Goal: Task Accomplishment & Management: Complete application form

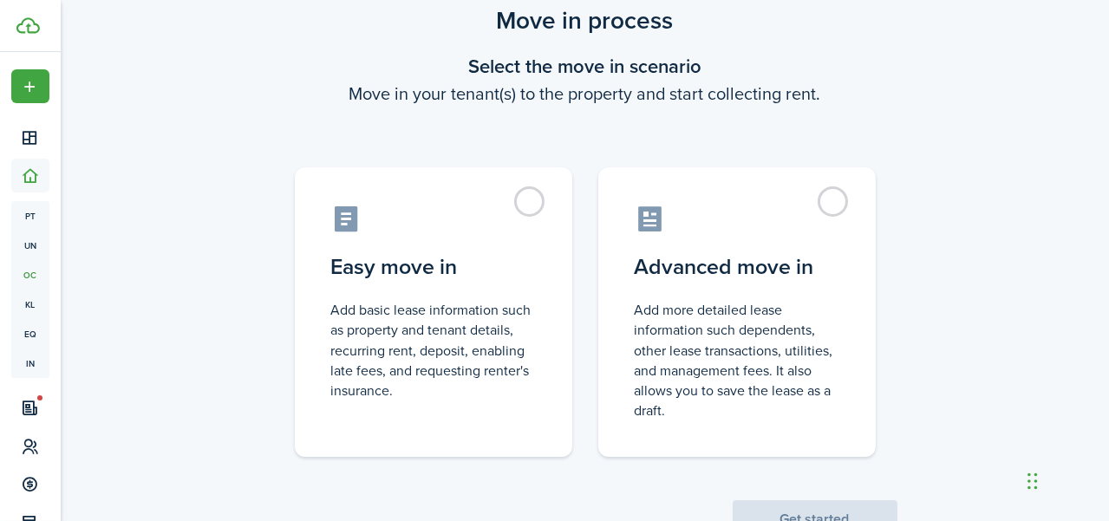
scroll to position [85, 0]
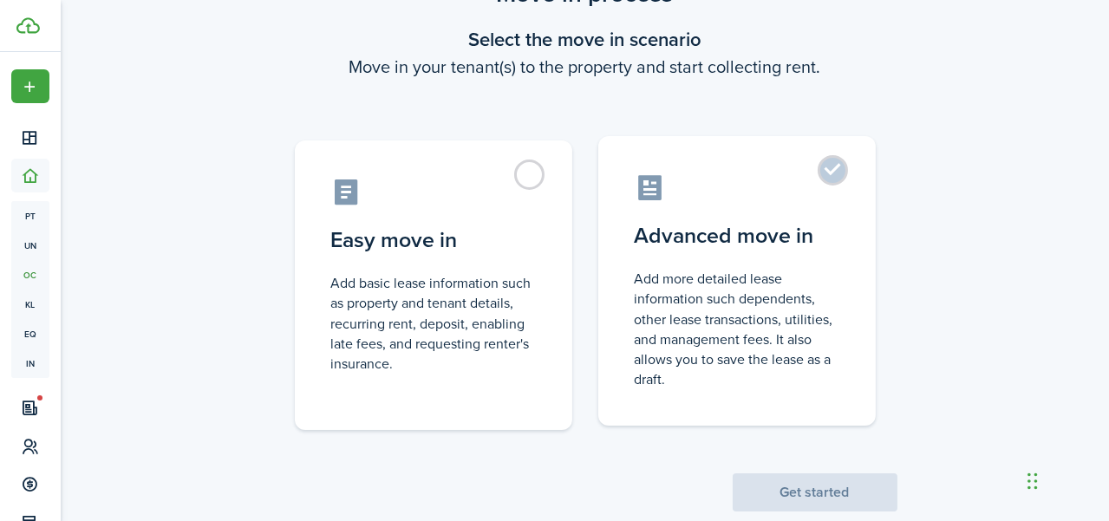
click at [704, 336] on control-radio-card-description "Add more detailed lease information such dependents, other lease transactions, …" at bounding box center [737, 329] width 205 height 121
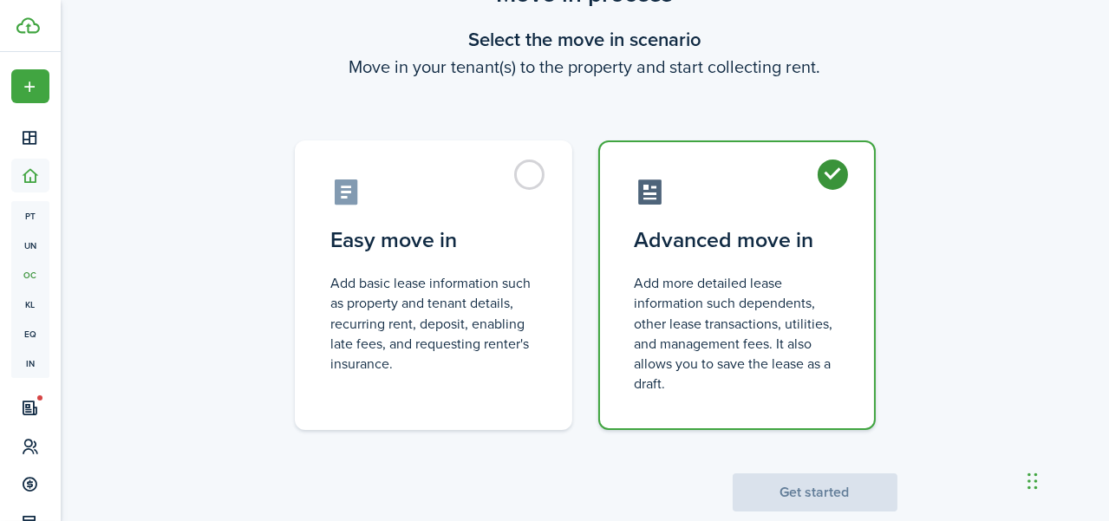
radio input "true"
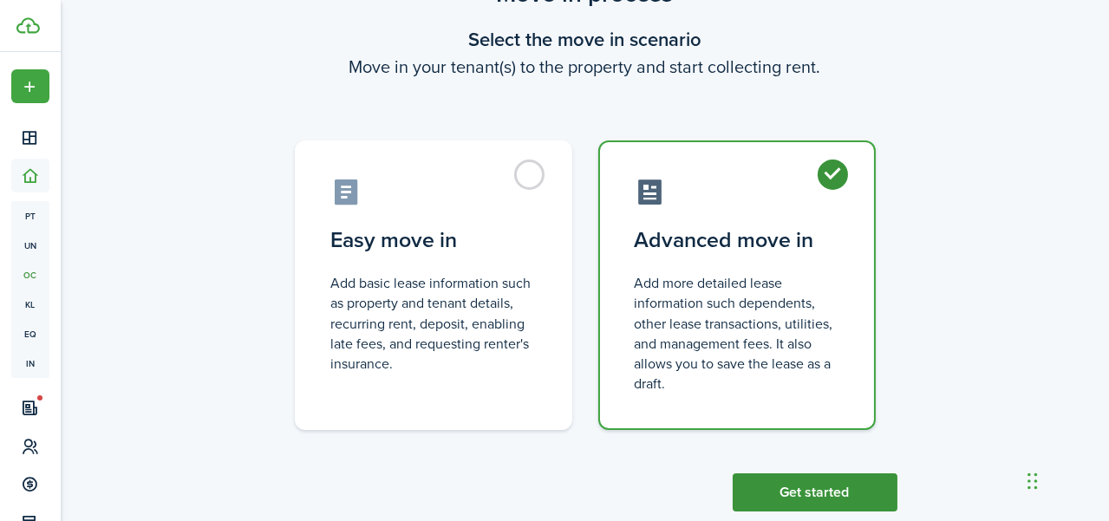
click at [793, 497] on button "Get started" at bounding box center [815, 493] width 165 height 38
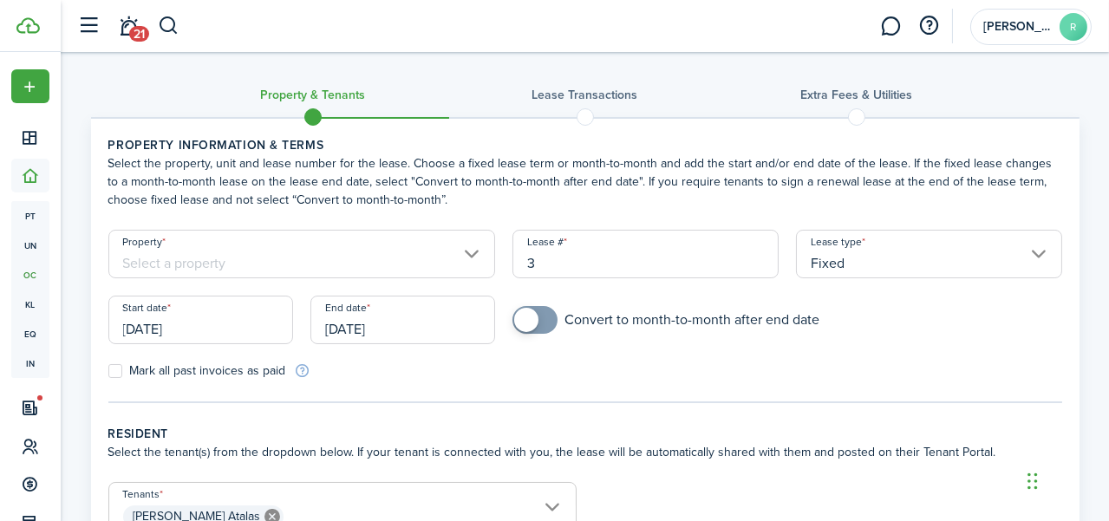
click at [421, 236] on input "Property" at bounding box center [302, 254] width 388 height 49
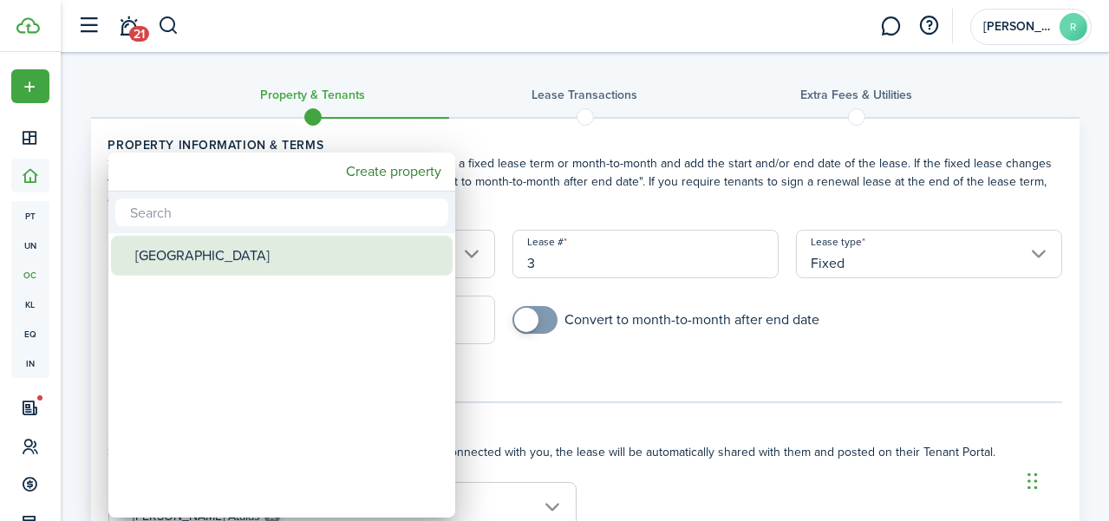
click at [365, 266] on div "[GEOGRAPHIC_DATA]" at bounding box center [288, 256] width 307 height 40
type input "[GEOGRAPHIC_DATA]"
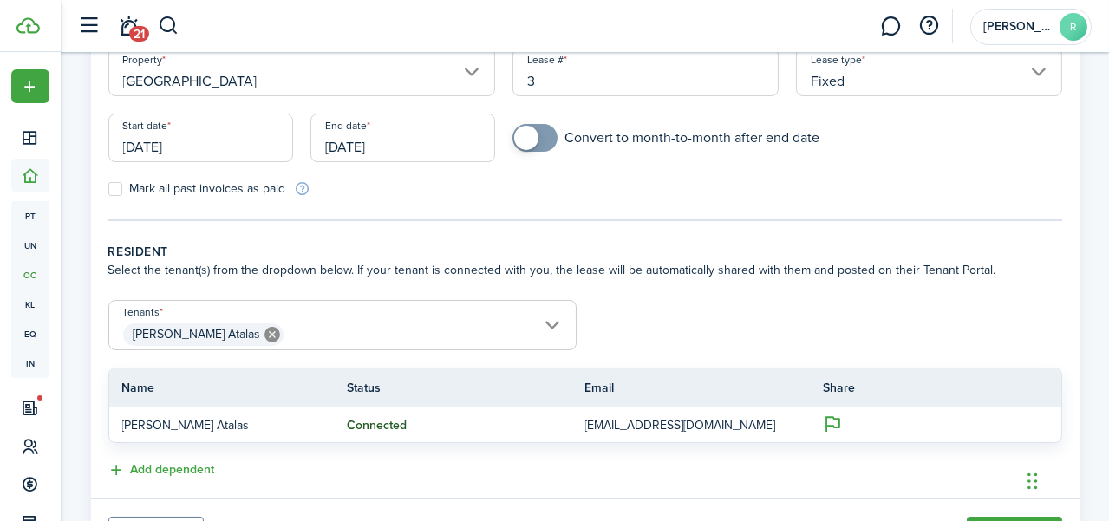
scroll to position [182, 0]
click at [454, 324] on span "[PERSON_NAME] Atalas" at bounding box center [342, 334] width 467 height 29
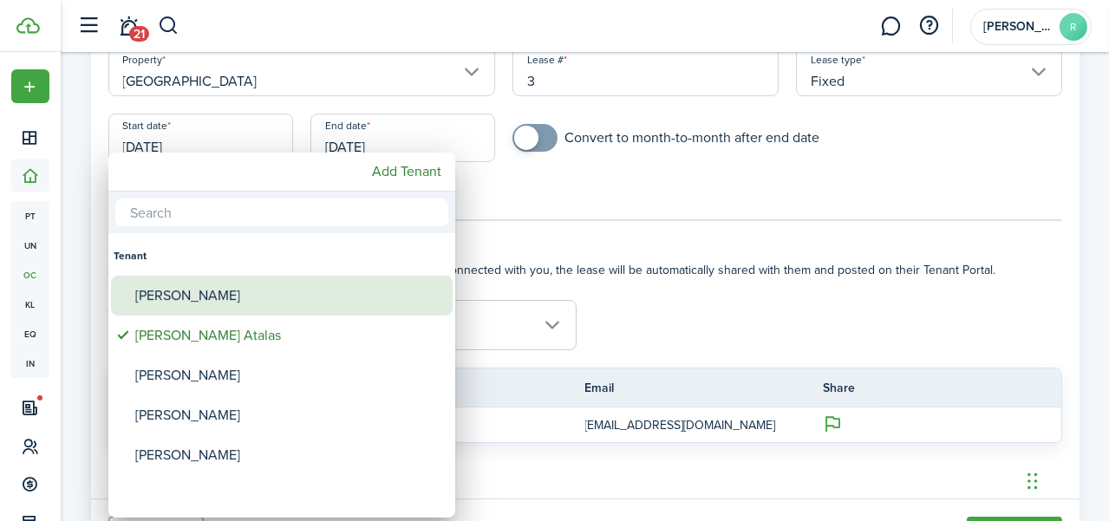
click at [328, 291] on div "[PERSON_NAME]" at bounding box center [288, 296] width 307 height 40
type input "[PERSON_NAME], [PERSON_NAME]"
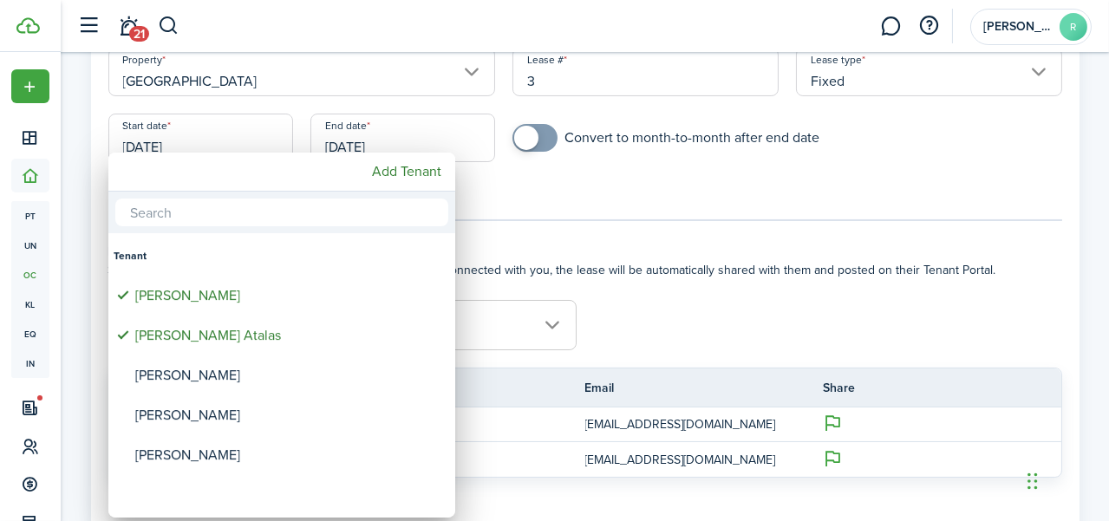
click at [638, 294] on div at bounding box center [554, 260] width 1387 height 799
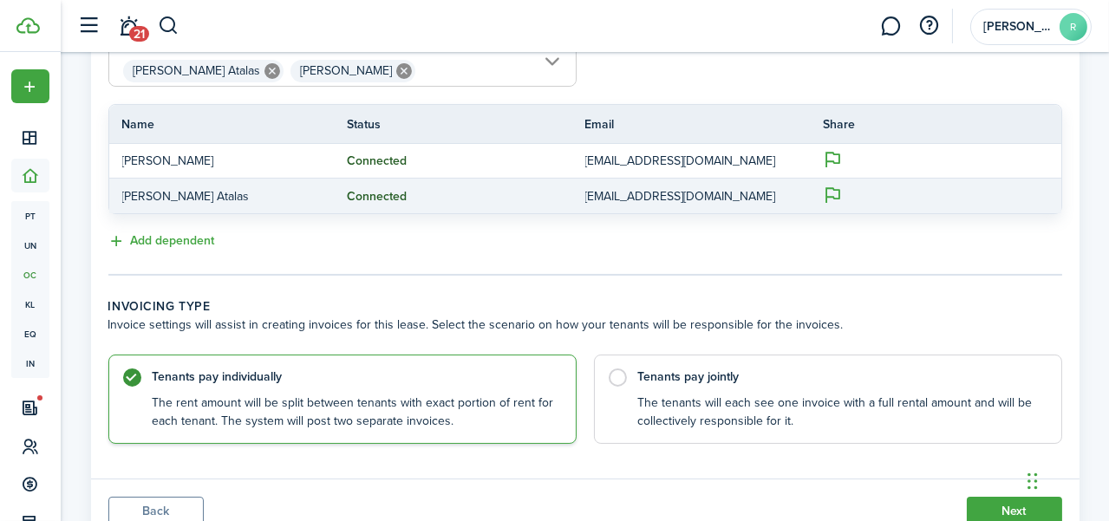
scroll to position [514, 0]
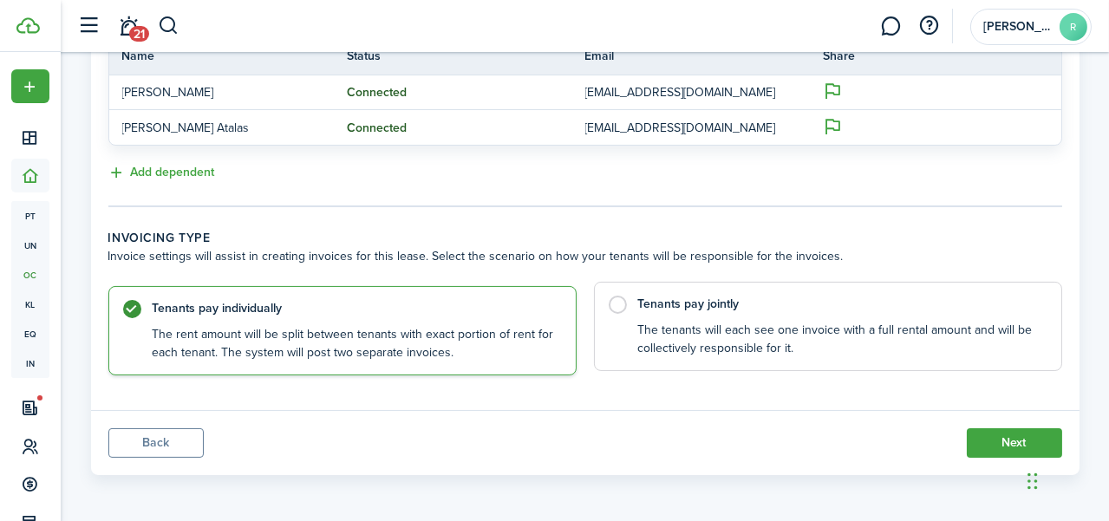
click at [629, 298] on label "Tenants pay jointly The tenants will each see one invoice with a full rental am…" at bounding box center [828, 326] width 468 height 89
radio input "false"
radio input "true"
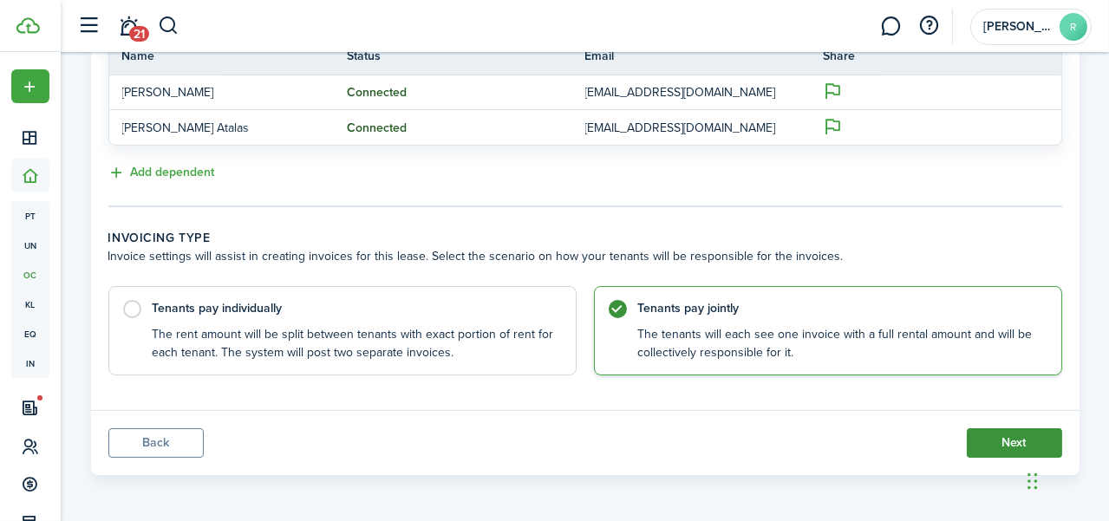
click at [973, 432] on button "Next" at bounding box center [1014, 442] width 95 height 29
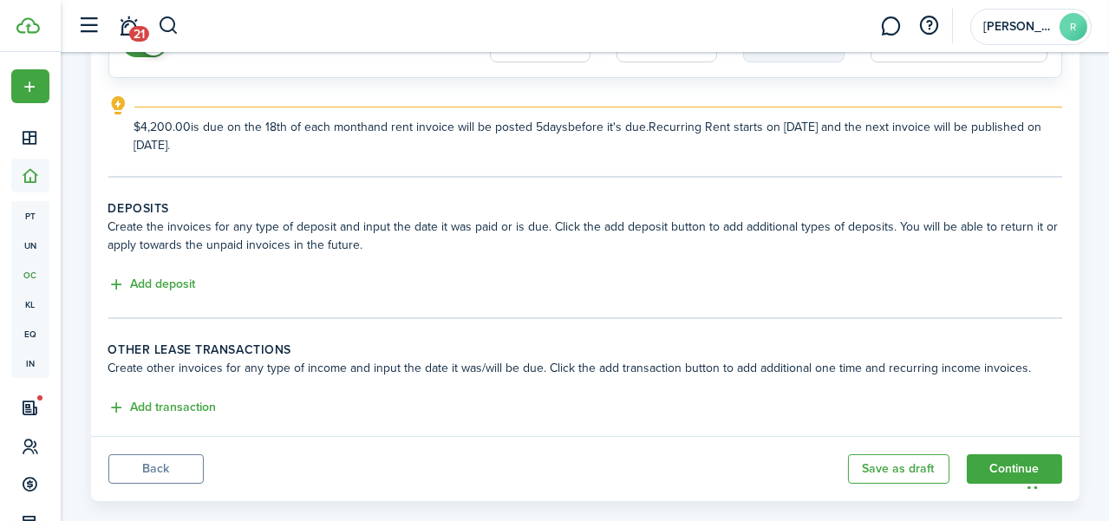
scroll to position [252, 0]
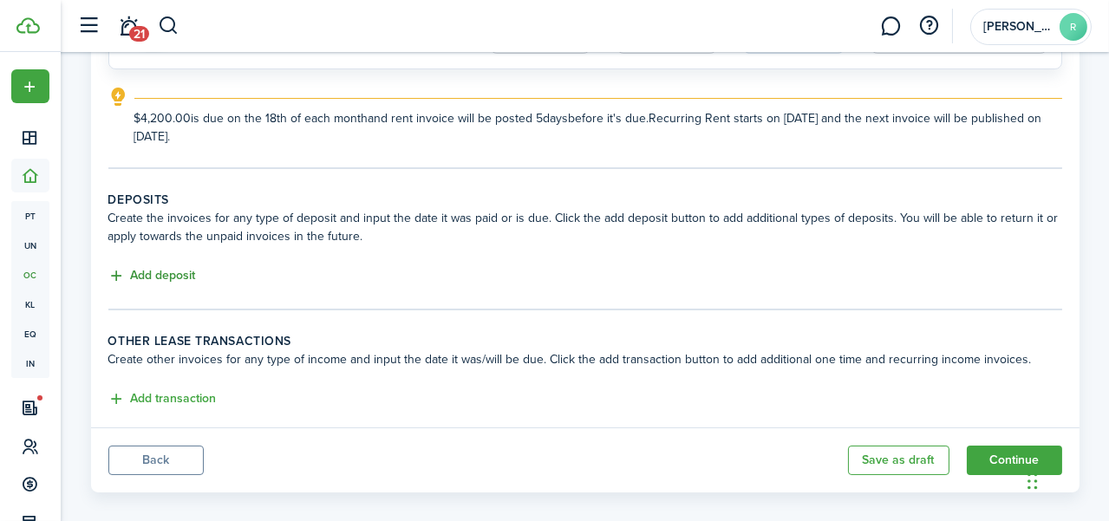
click at [180, 271] on button "Add deposit" at bounding box center [152, 276] width 88 height 20
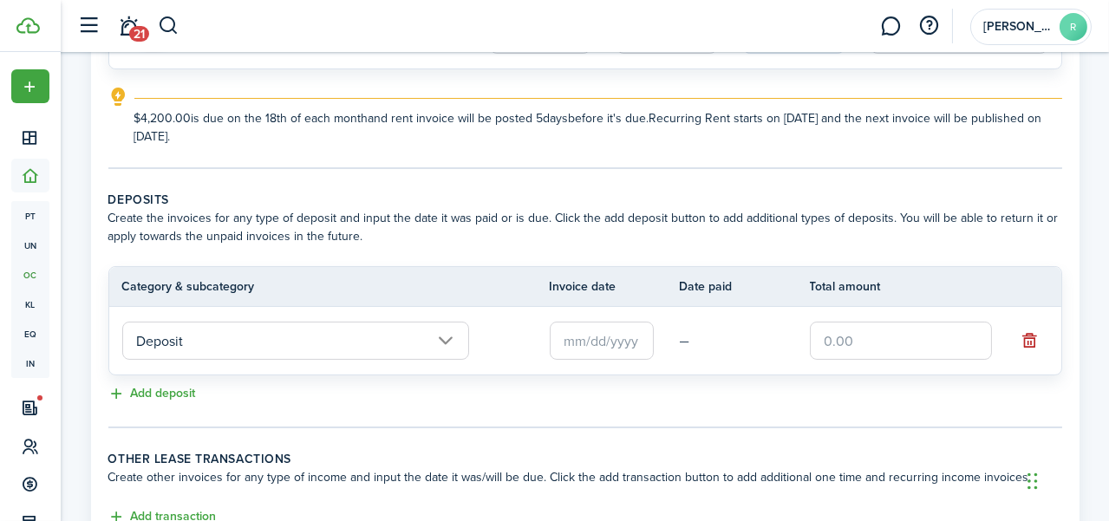
click at [305, 337] on input "Deposit" at bounding box center [295, 341] width 347 height 38
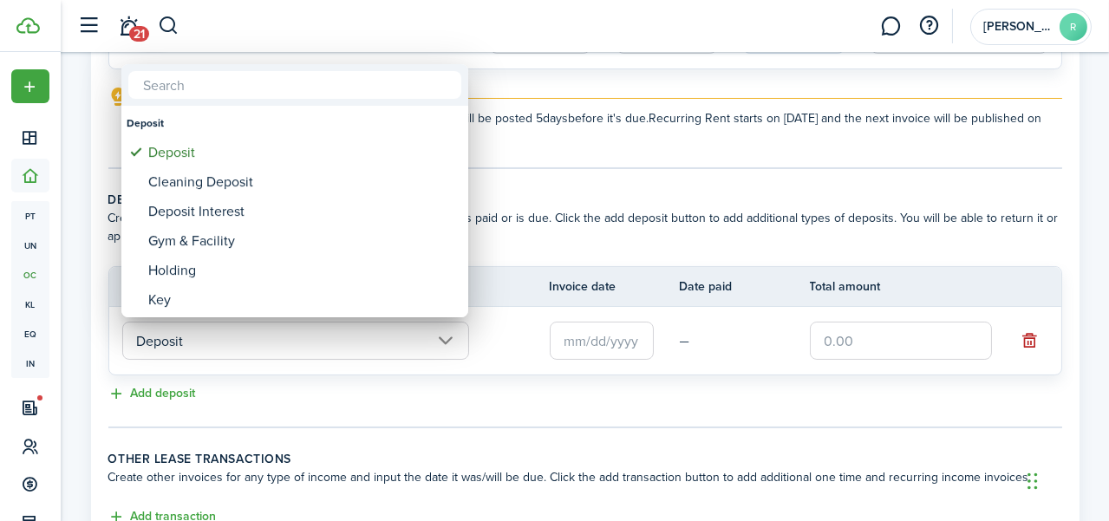
click at [185, 402] on div at bounding box center [554, 260] width 1387 height 799
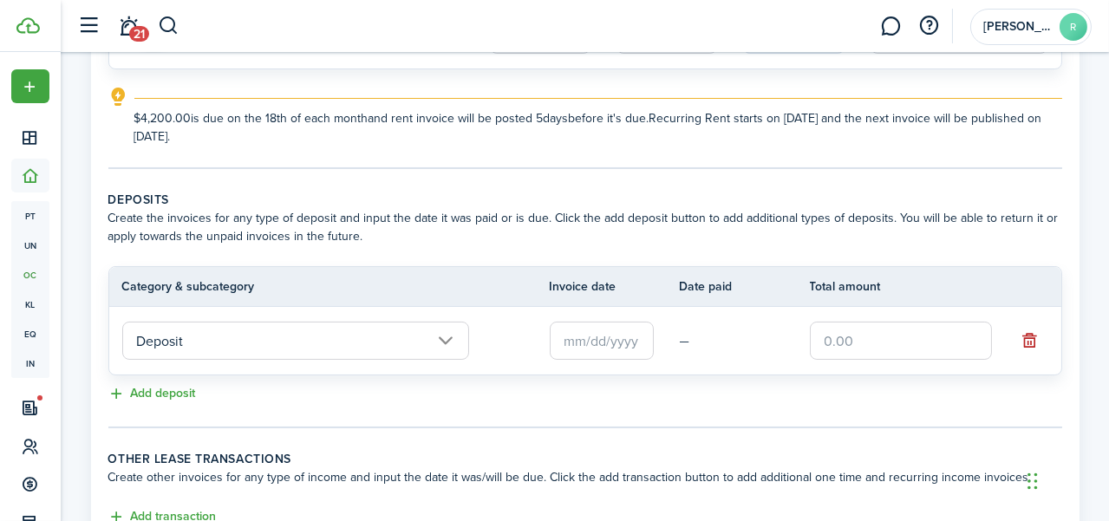
click at [185, 402] on button "Add deposit" at bounding box center [152, 394] width 88 height 20
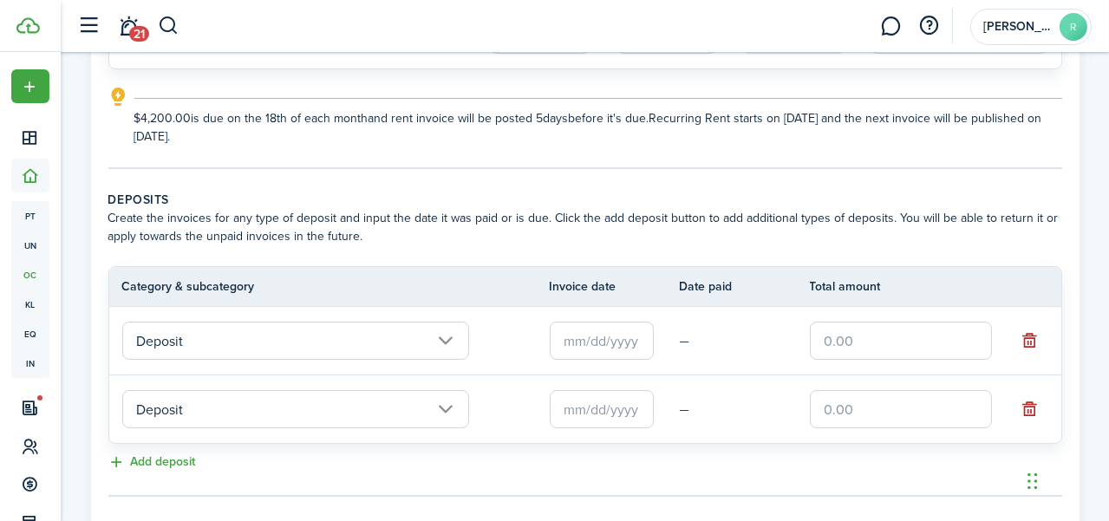
click at [199, 406] on input "Deposit" at bounding box center [295, 409] width 347 height 38
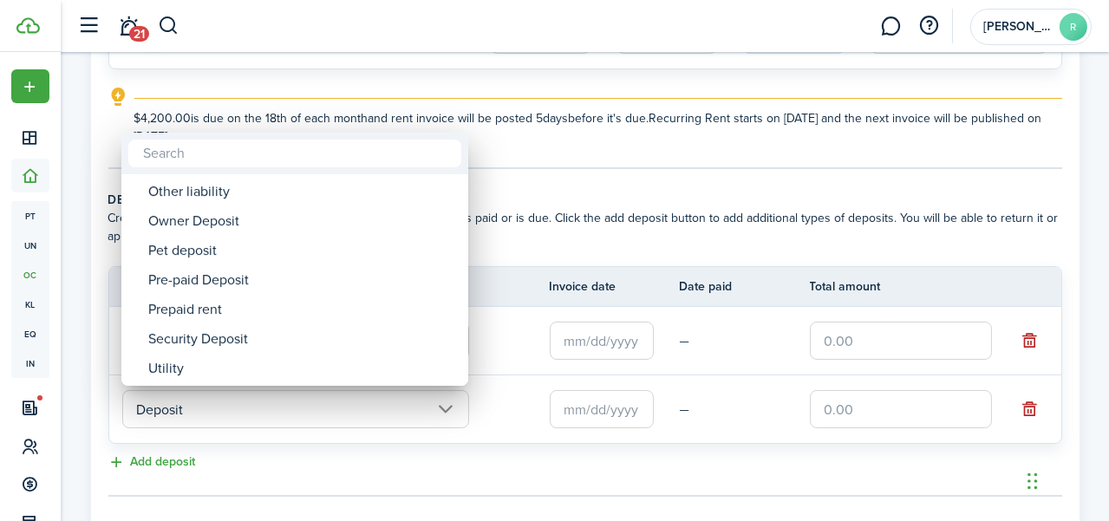
click at [574, 254] on div at bounding box center [554, 260] width 1387 height 799
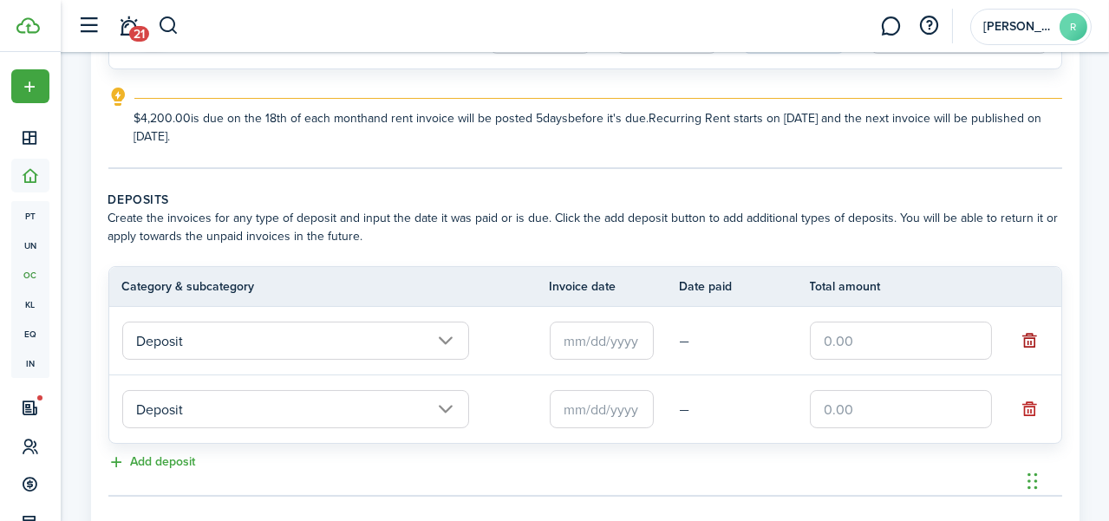
click at [1035, 341] on button "button" at bounding box center [1030, 341] width 24 height 24
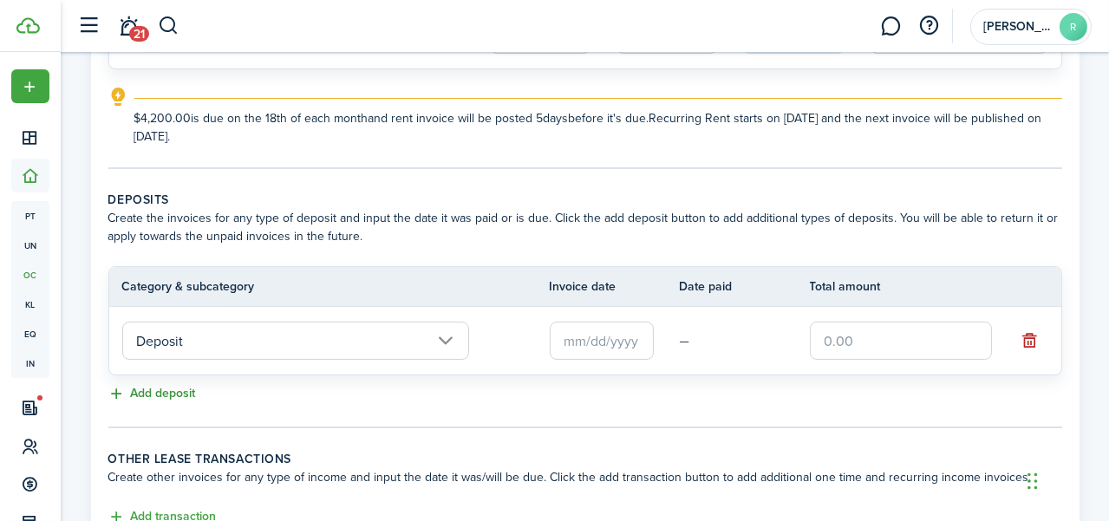
click at [186, 399] on button "Add deposit" at bounding box center [152, 394] width 88 height 20
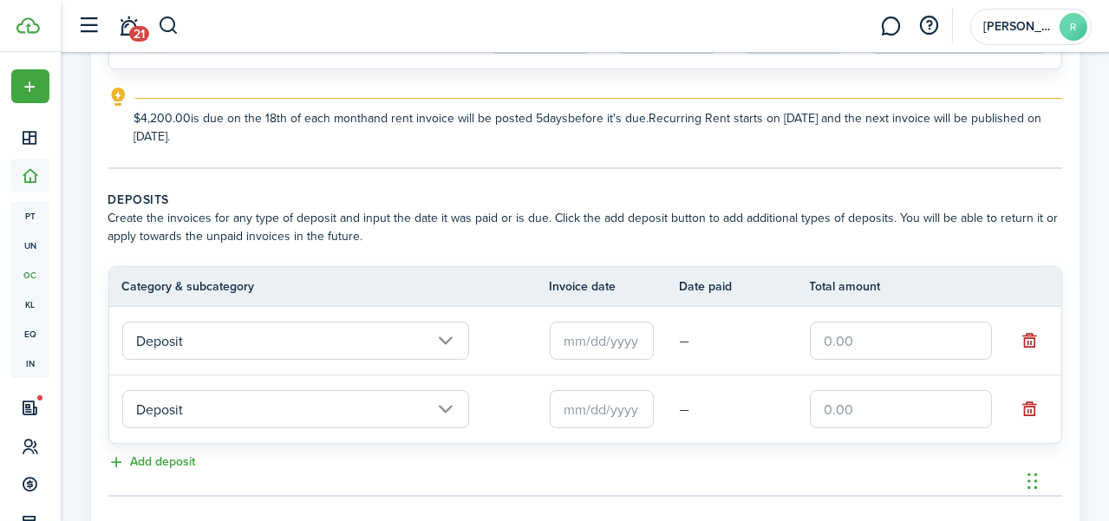
click at [317, 417] on input "Deposit" at bounding box center [295, 409] width 347 height 38
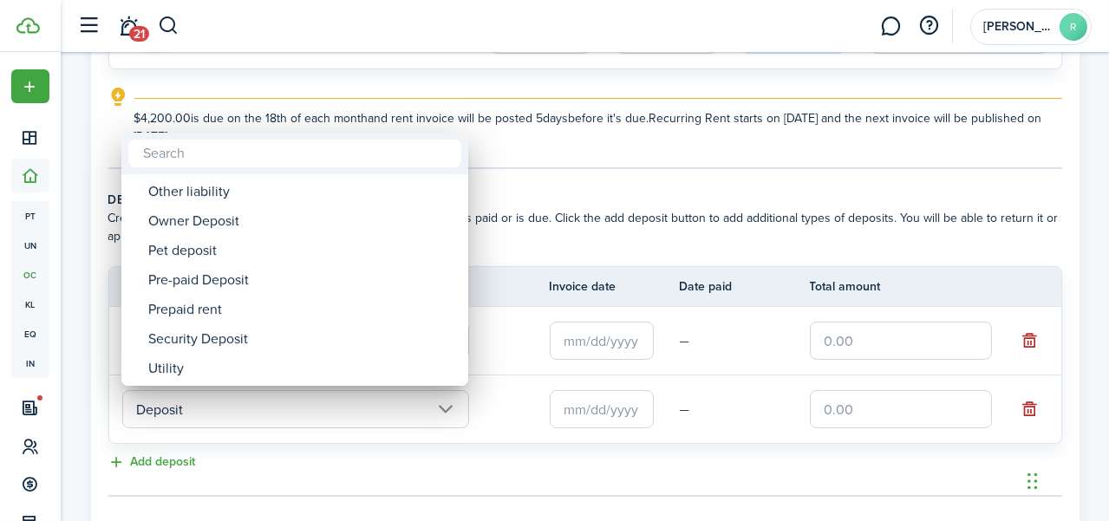
click at [494, 156] on div at bounding box center [554, 260] width 1387 height 799
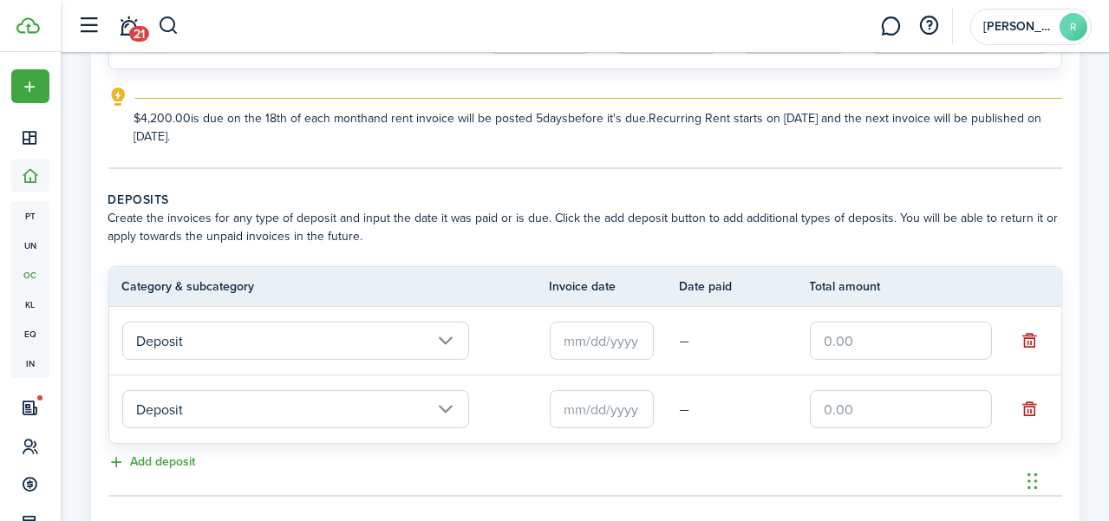
click at [494, 156] on tc-wizard-step "Recurring rent You can enable the automatic lease rent invoicing. The first inv…" at bounding box center [585, 27] width 954 height 285
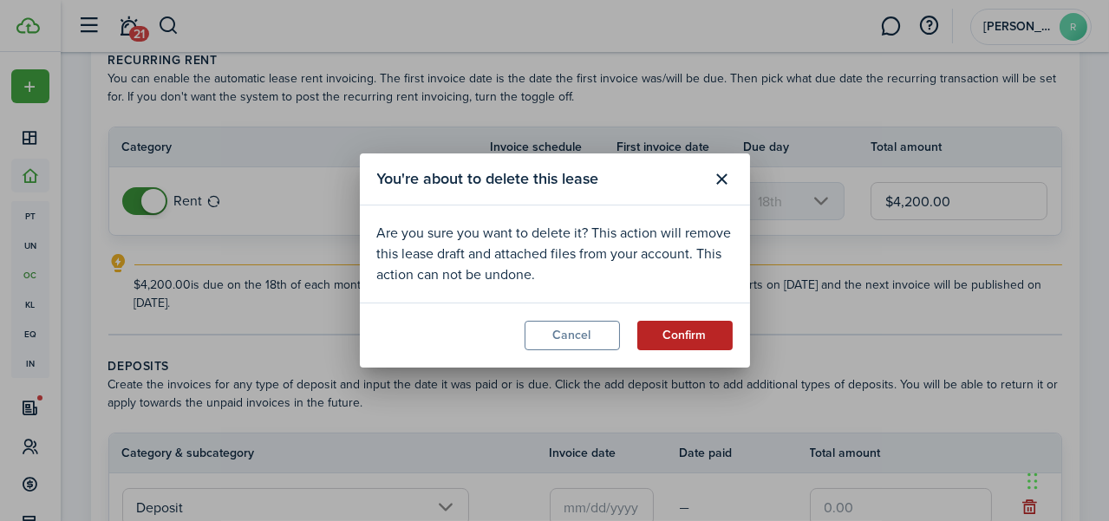
click at [670, 339] on button "Confirm" at bounding box center [685, 335] width 95 height 29
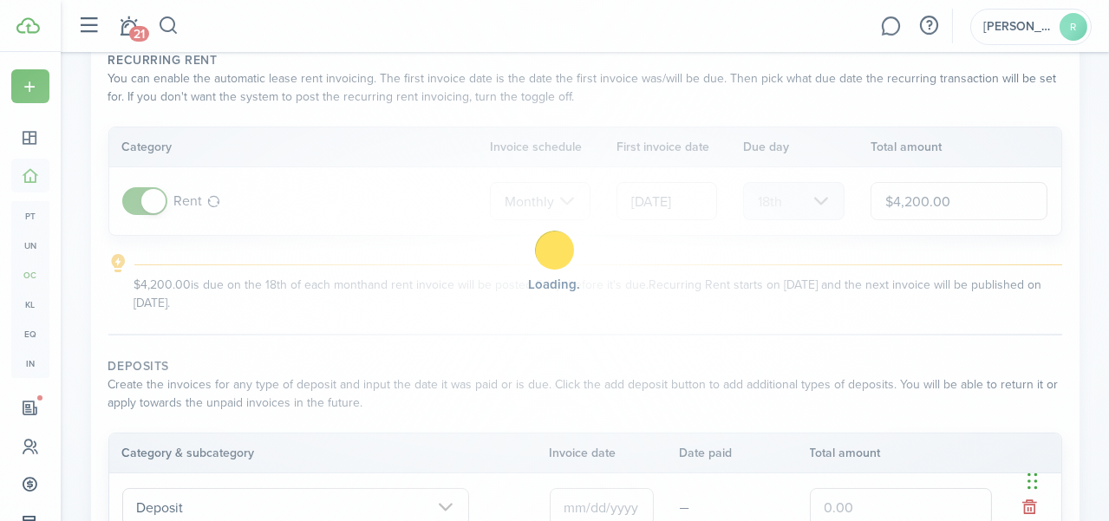
scroll to position [0, 0]
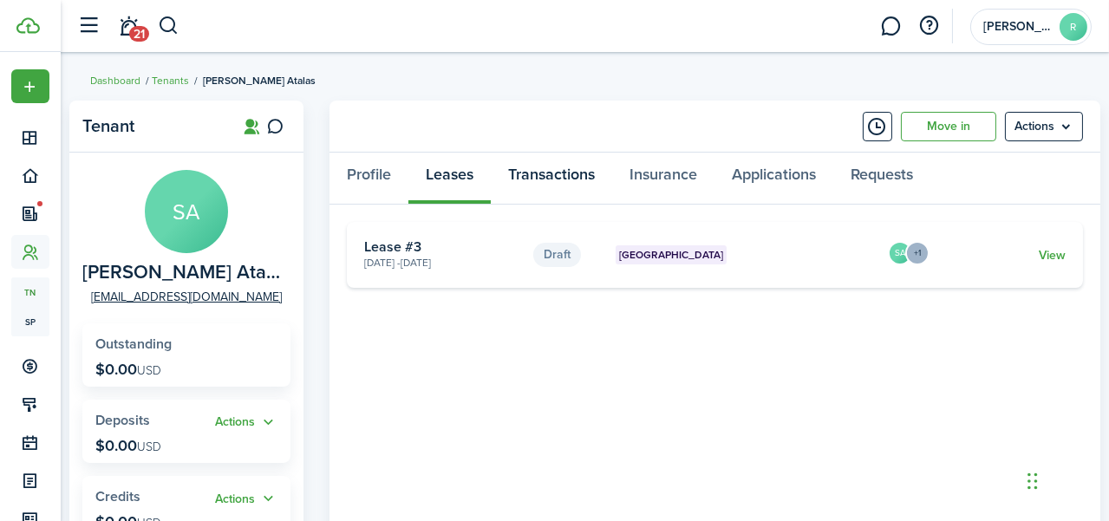
click at [566, 192] on link "Transactions" at bounding box center [551, 179] width 121 height 52
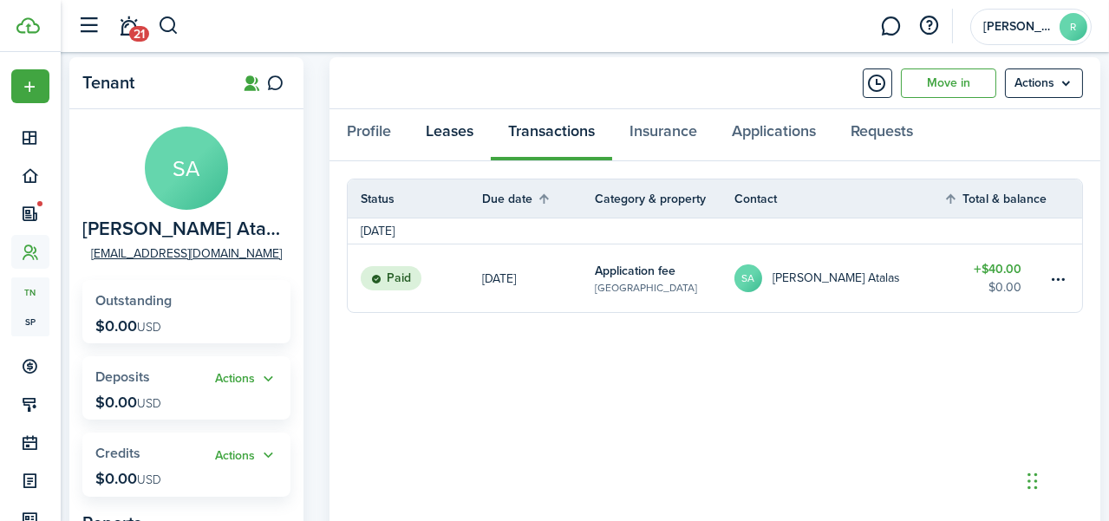
scroll to position [67, 0]
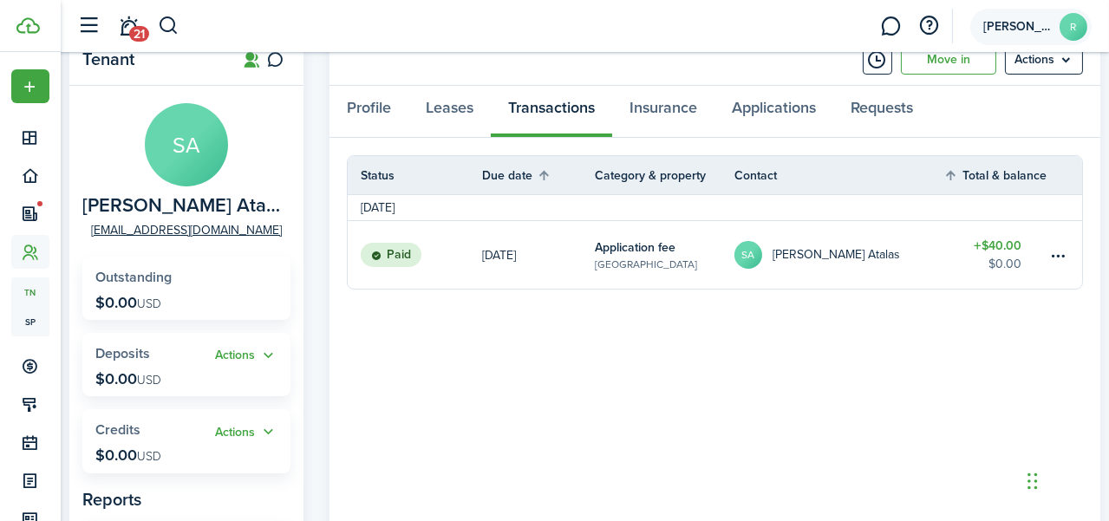
click at [1021, 30] on span "[PERSON_NAME]" at bounding box center [1018, 27] width 69 height 12
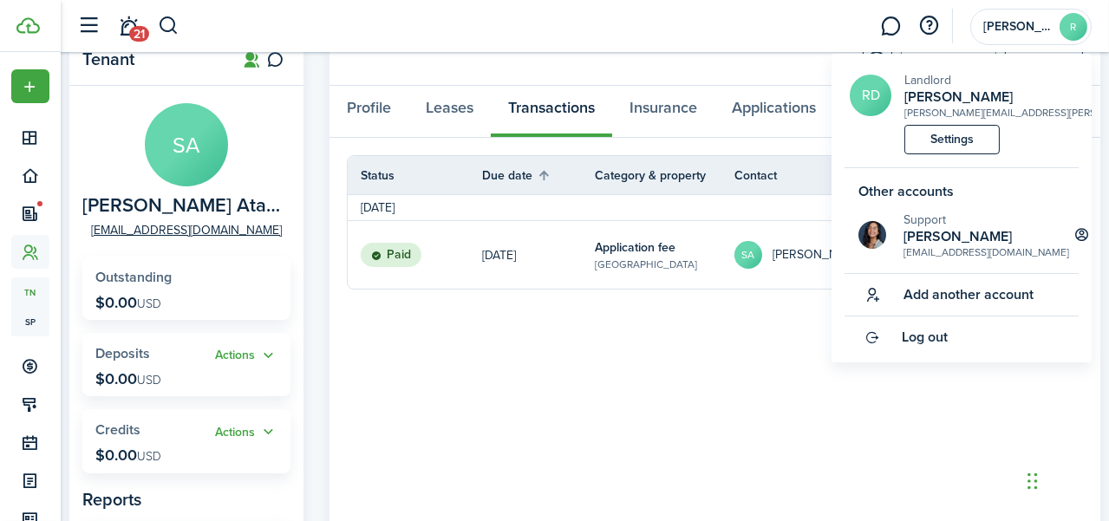
click at [898, 333] on link "Log out" at bounding box center [962, 338] width 234 height 42
